Goal: Task Accomplishment & Management: Use online tool/utility

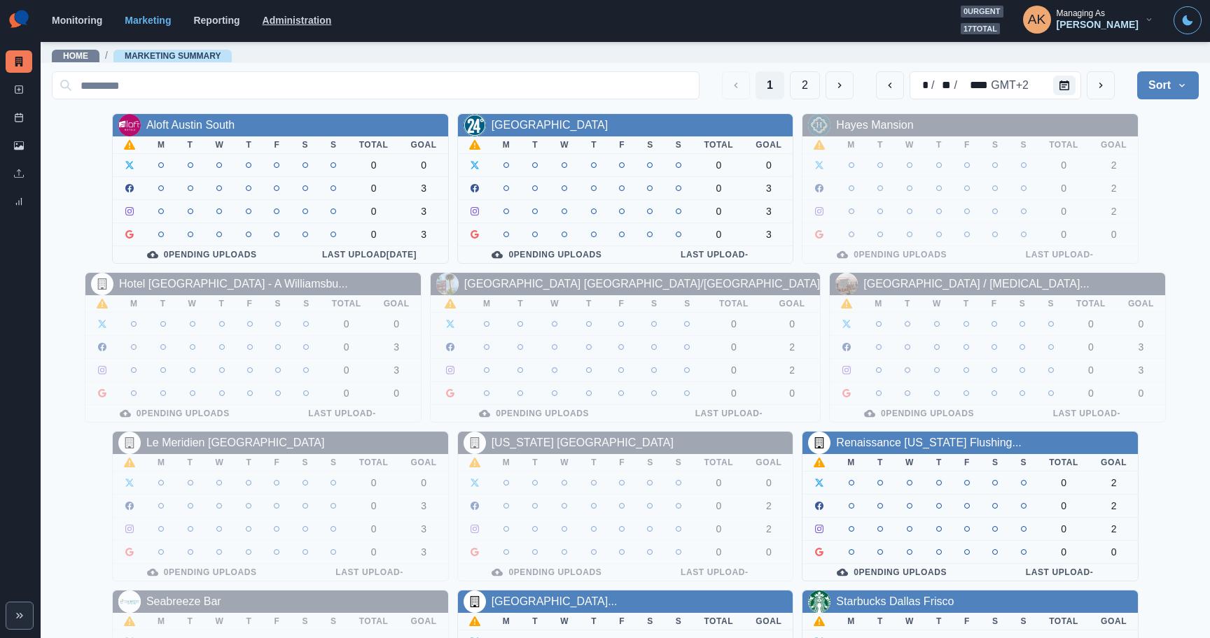
click at [277, 21] on link "Administration" at bounding box center [297, 20] width 69 height 11
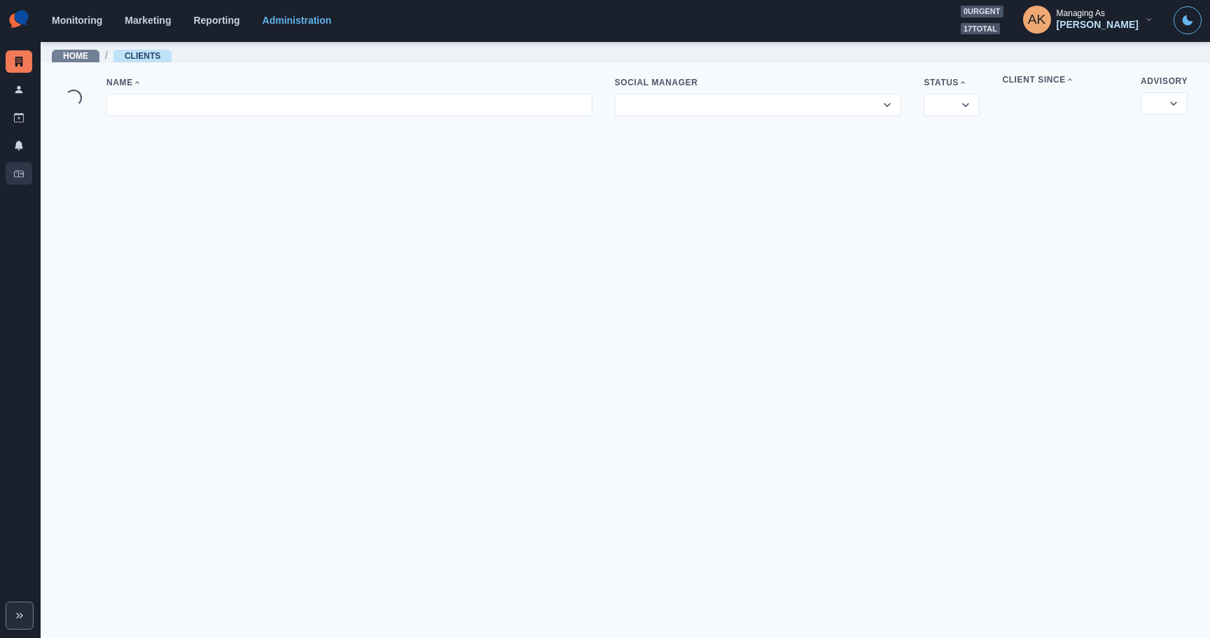
click at [19, 181] on link "Inbox" at bounding box center [19, 173] width 27 height 22
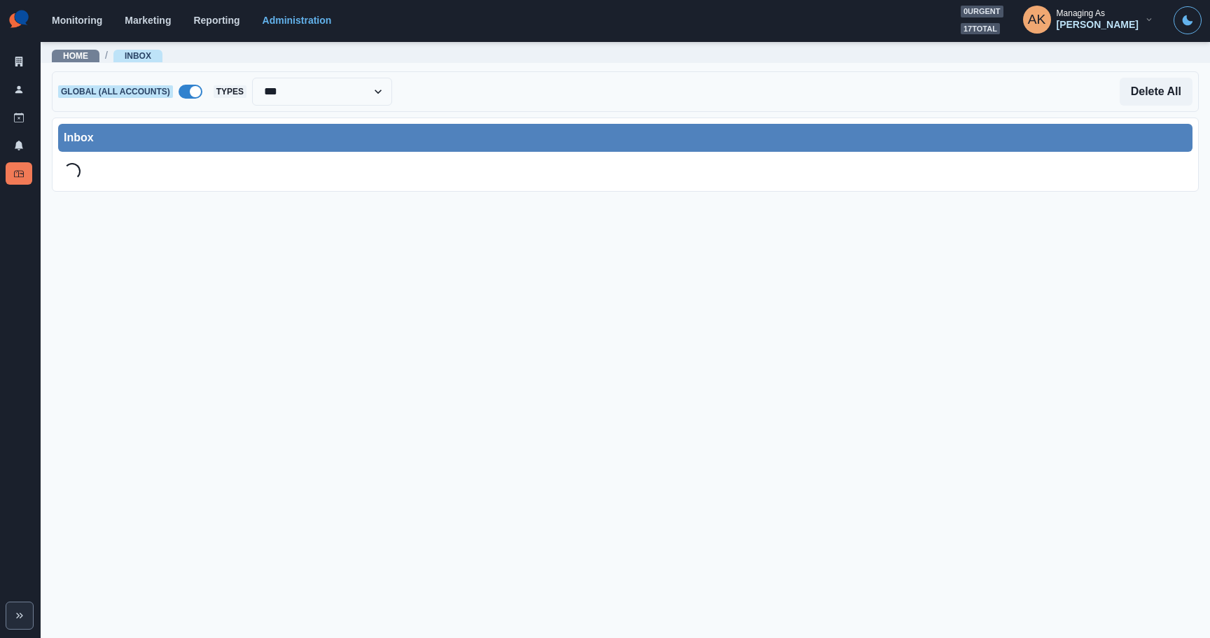
click at [189, 94] on span at bounding box center [191, 92] width 24 height 14
click at [289, 104] on div "Select Account..." at bounding box center [321, 92] width 214 height 28
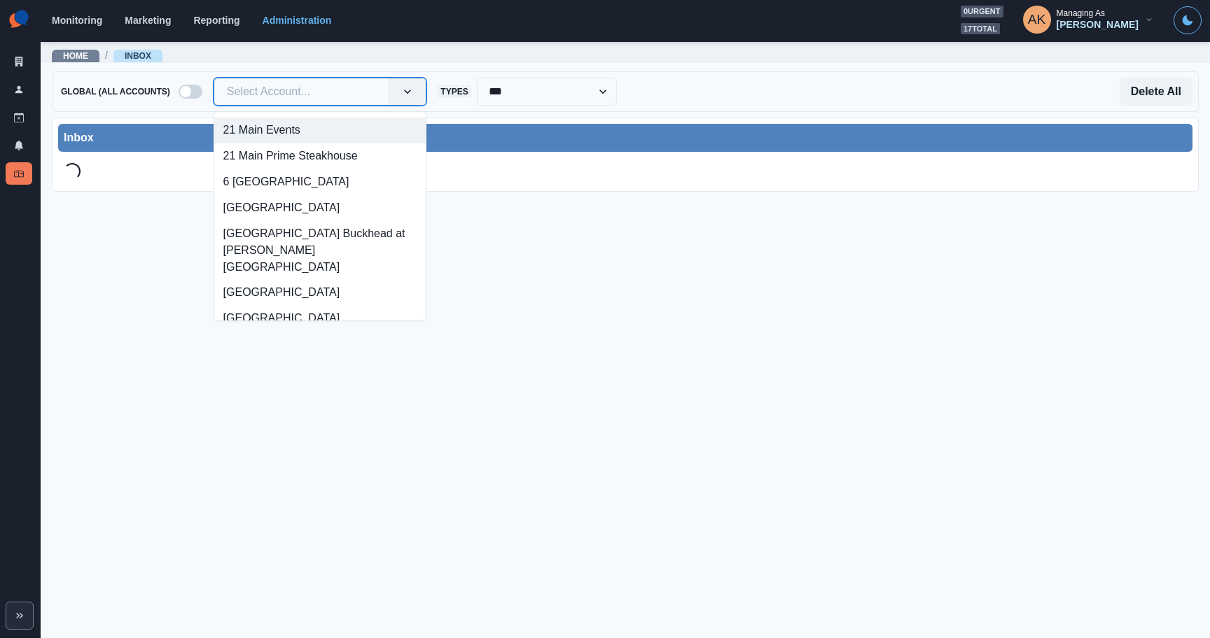
click at [289, 102] on div "Select Account..." at bounding box center [301, 92] width 175 height 22
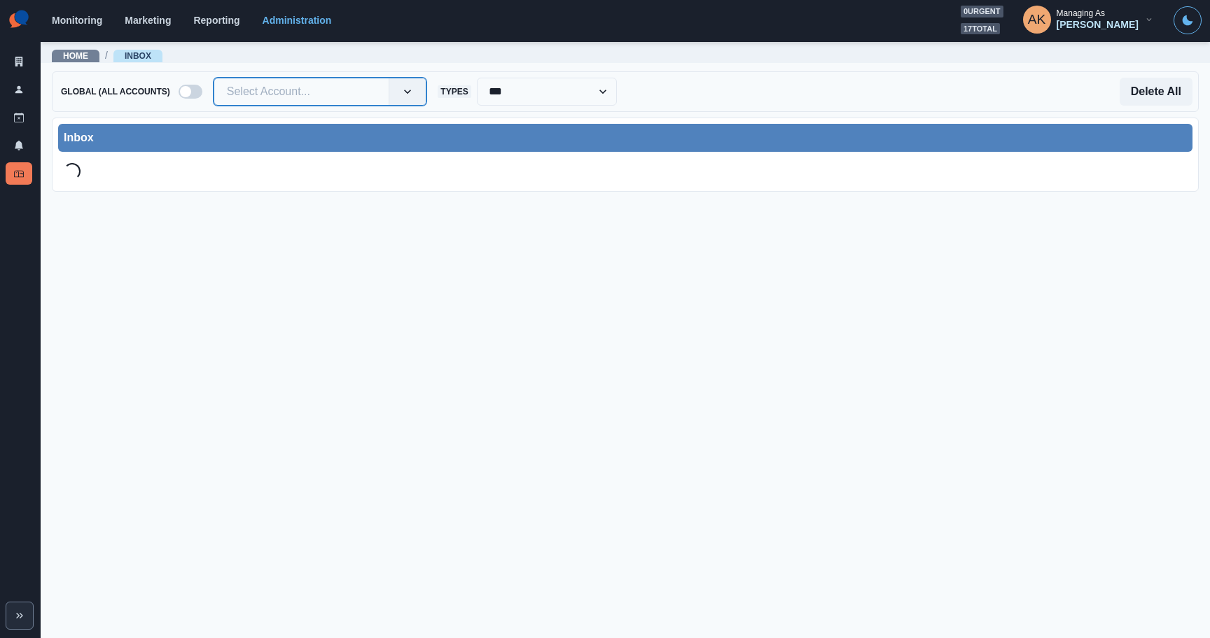
paste input "**********"
type input "**********"
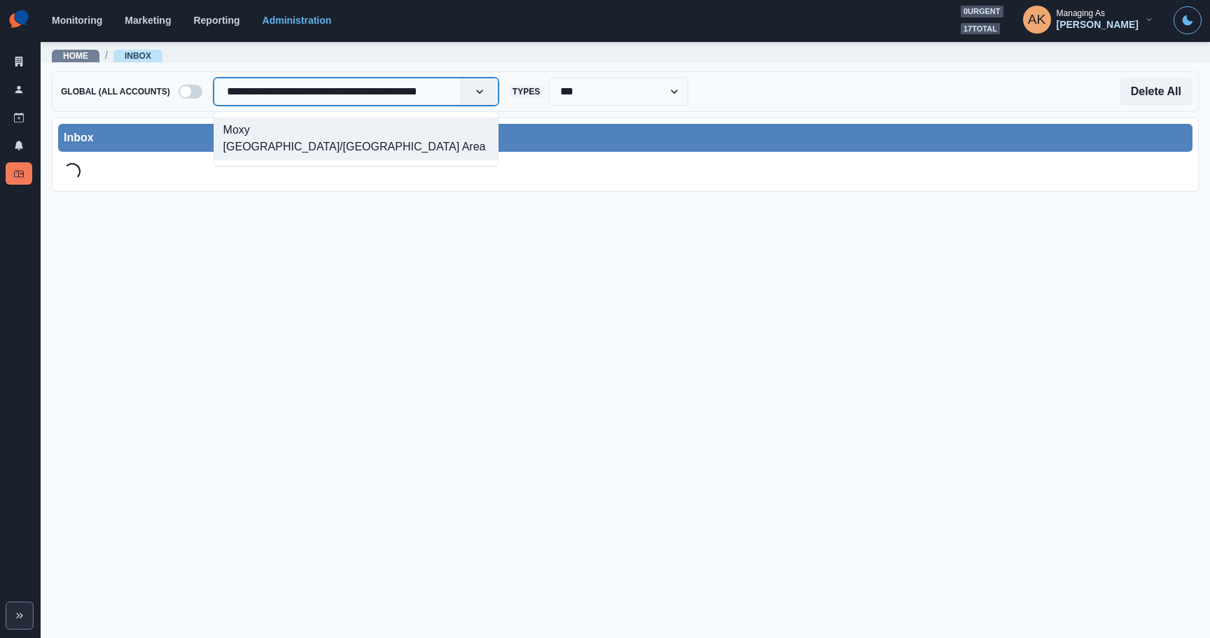
scroll to position [0, 22]
click at [284, 120] on div "Moxy [GEOGRAPHIC_DATA]/[GEOGRAPHIC_DATA] Area" at bounding box center [356, 139] width 284 height 43
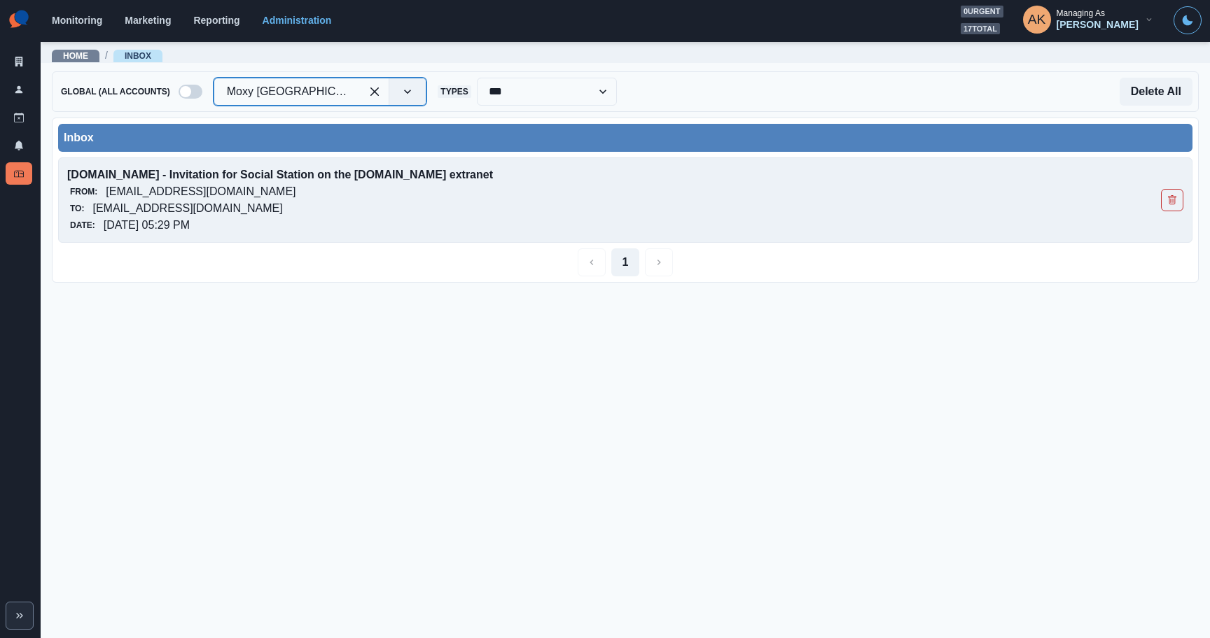
click at [261, 179] on p "[DOMAIN_NAME] - Invitation for Social Station on the [DOMAIN_NAME] extranet" at bounding box center [513, 175] width 893 height 17
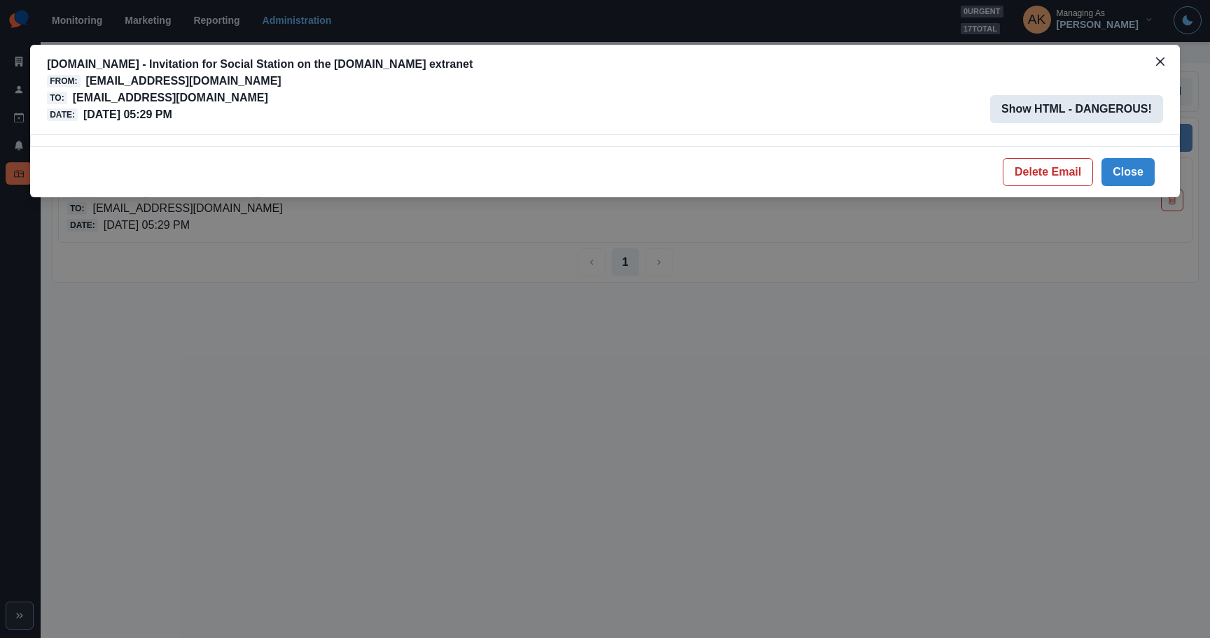
click at [1071, 113] on button "Show HTML - DANGEROUS!" at bounding box center [1076, 109] width 173 height 28
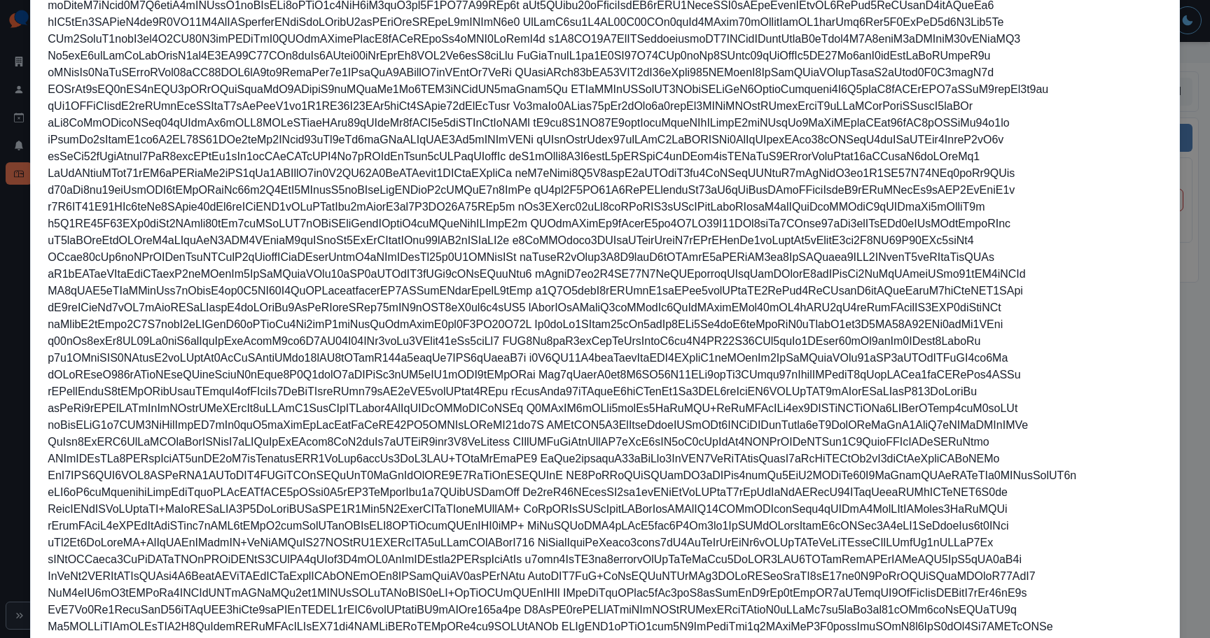
scroll to position [1872, 0]
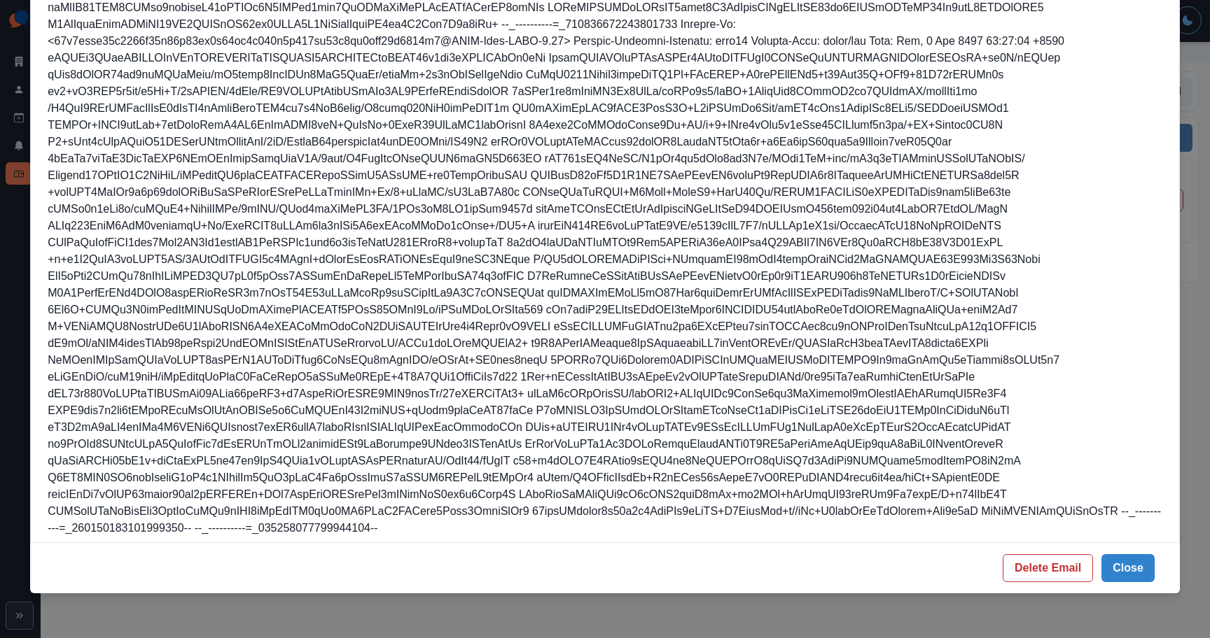
drag, startPoint x: 49, startPoint y: 153, endPoint x: 680, endPoint y: 596, distance: 771.0
click at [680, 596] on div "[DOMAIN_NAME] - Invitation for Social Station on the [DOMAIN_NAME] extranet Fro…" at bounding box center [605, 319] width 1210 height 638
copy div "Return-Path: Received: from [DOMAIN_NAME] ([DOMAIN_NAME] [TECHNICAL_ID]) by [DO…"
